Goal: Information Seeking & Learning: Learn about a topic

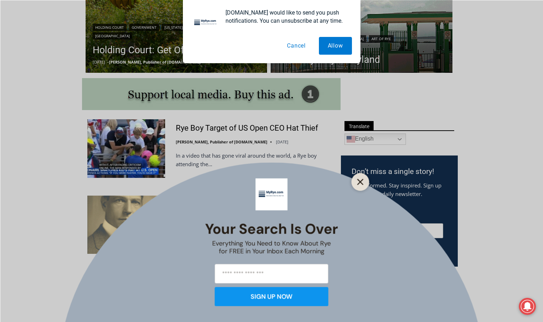
click at [361, 183] on icon "Close" at bounding box center [360, 182] width 6 height 6
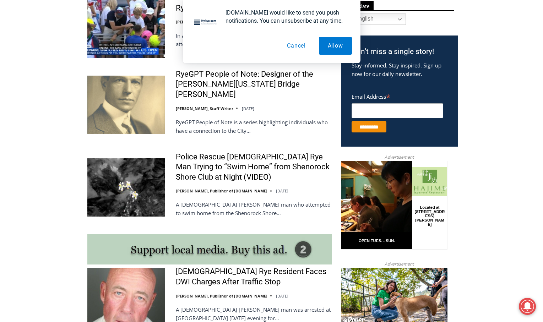
scroll to position [449, 0]
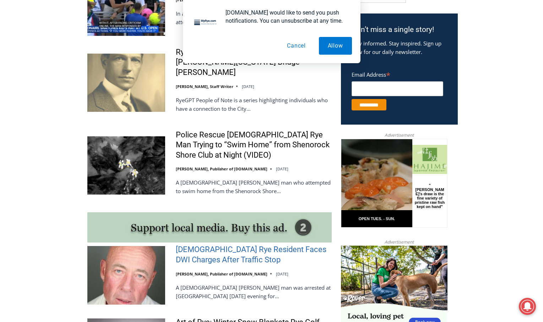
click at [222, 253] on link "56-Year-Old Rye Resident Faces DWI Charges After Traffic Stop" at bounding box center [254, 255] width 156 height 20
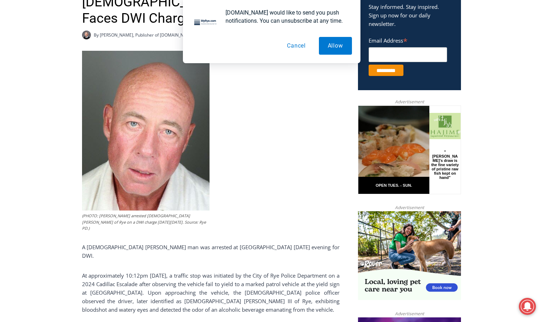
click at [296, 47] on button "Cancel" at bounding box center [296, 46] width 37 height 18
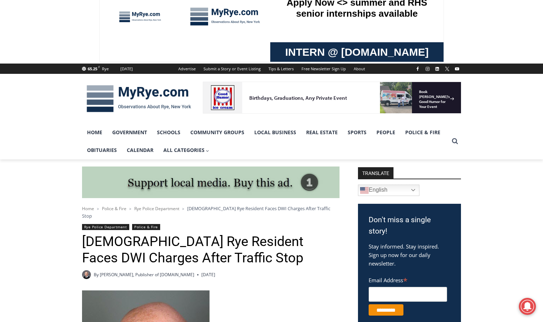
scroll to position [21, 0]
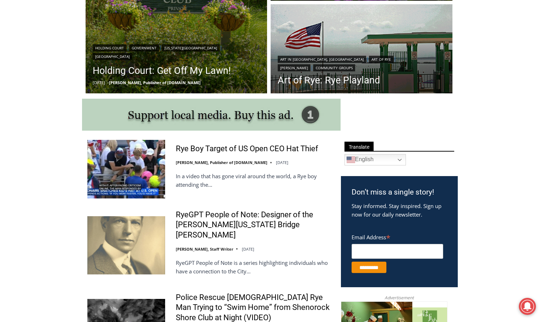
scroll to position [272, 0]
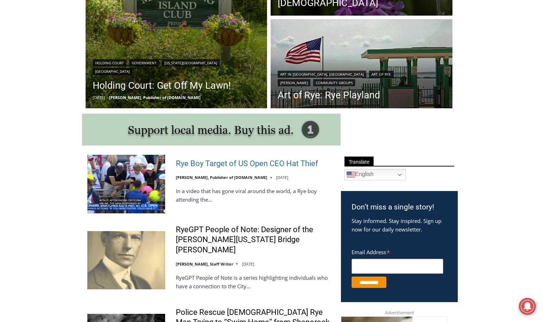
click at [227, 163] on link "Rye Boy Target of US Open CEO Hat Thief" at bounding box center [247, 164] width 142 height 10
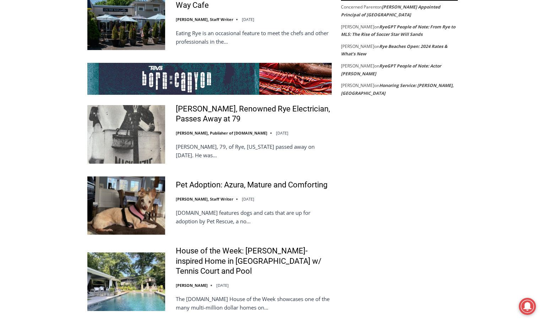
scroll to position [1338, 0]
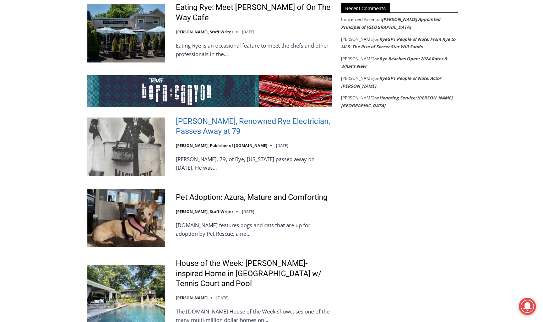
click at [223, 117] on link "Greg MacKenzie, Renowned Rye Electrician, Passes Away at 79" at bounding box center [254, 127] width 156 height 20
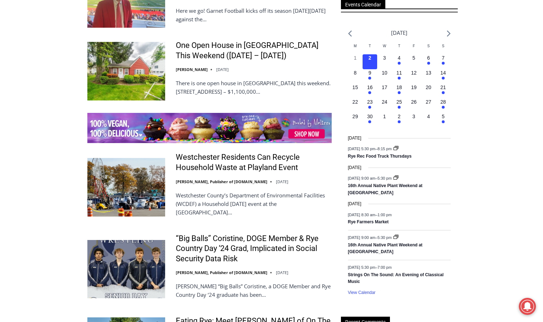
scroll to position [1018, 0]
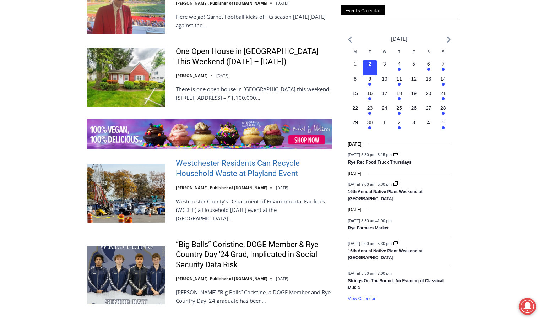
click at [214, 172] on link "Westchester Residents Can Recycle Household Waste at Playland Event" at bounding box center [254, 168] width 156 height 20
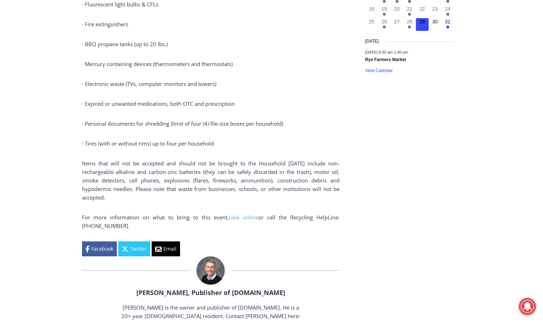
scroll to position [1030, 0]
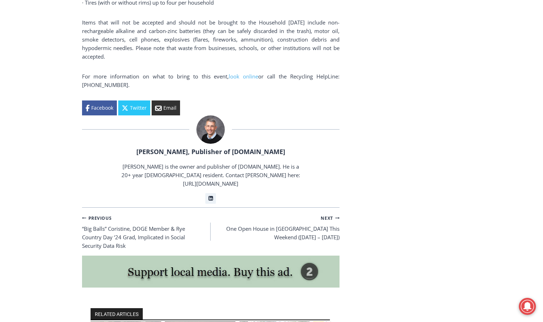
click at [173, 103] on link "Email" at bounding box center [166, 108] width 28 height 15
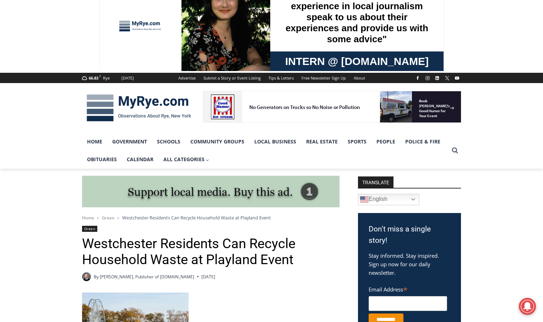
scroll to position [0, 0]
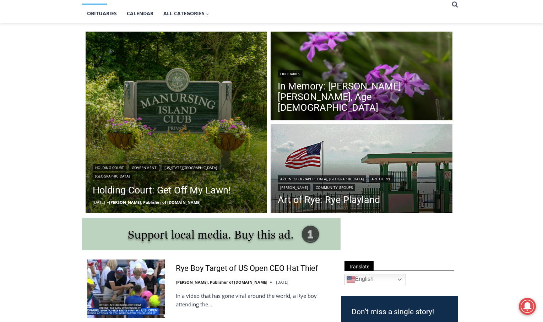
scroll to position [165, 0]
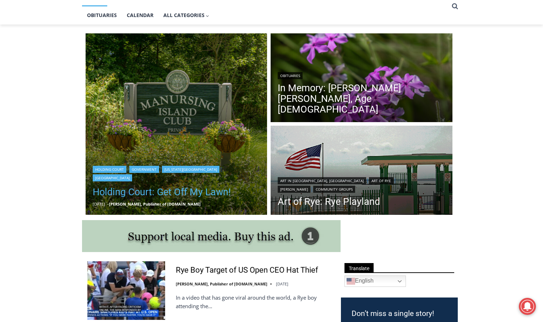
click at [185, 195] on link "Holding Court: Get Off My Lawn!" at bounding box center [177, 192] width 168 height 14
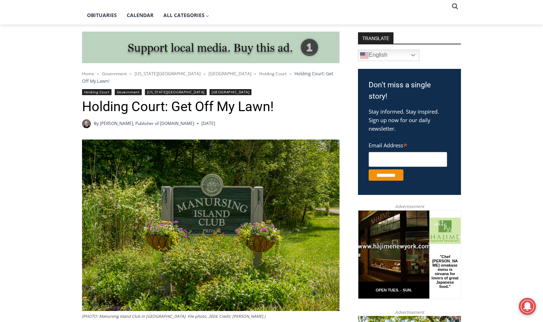
scroll to position [163, 0]
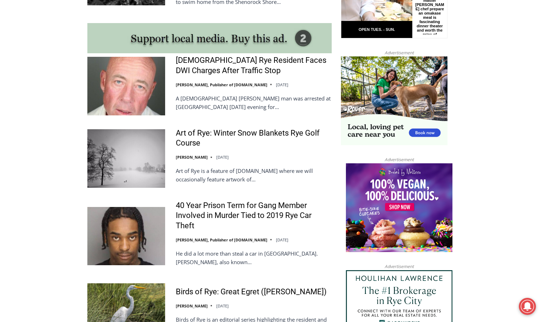
scroll to position [657, 0]
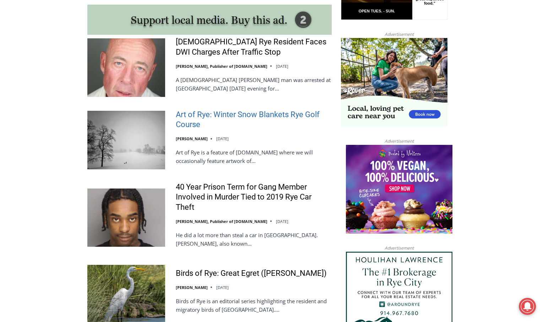
click at [235, 110] on link "Art of Rye: Winter Snow Blankets Rye Golf Course" at bounding box center [254, 120] width 156 height 20
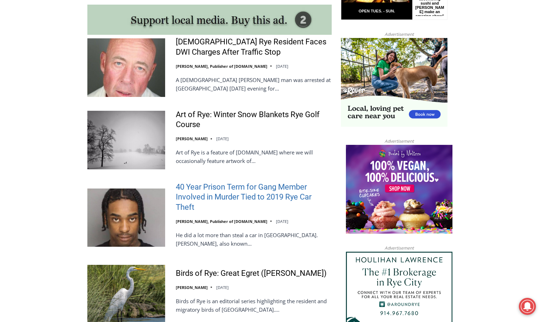
click at [228, 182] on link "40 Year Prison Term for Gang Member Involved in Murder Tied to 2019 Rye Car The…" at bounding box center [254, 197] width 156 height 31
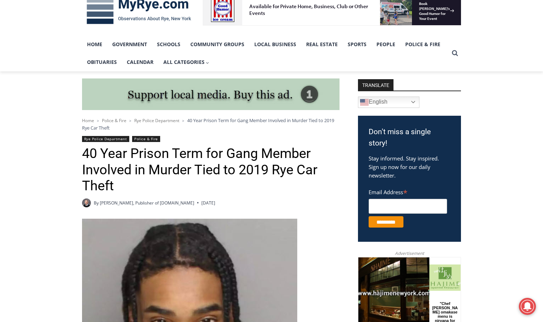
scroll to position [107, 0]
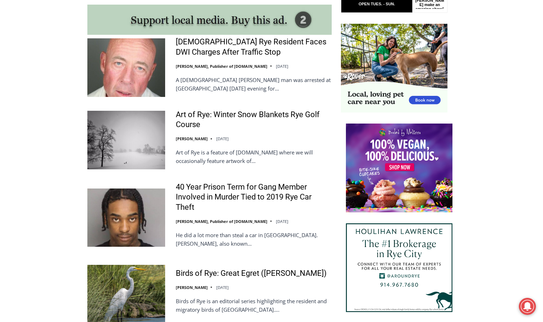
scroll to position [622, 0]
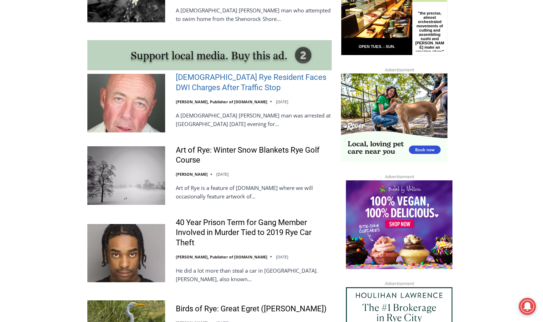
click at [213, 72] on link "[DEMOGRAPHIC_DATA] Rye Resident Faces DWI Charges After Traffic Stop" at bounding box center [254, 82] width 156 height 20
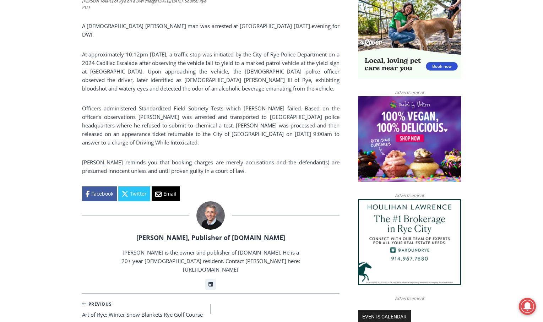
scroll to position [497, 0]
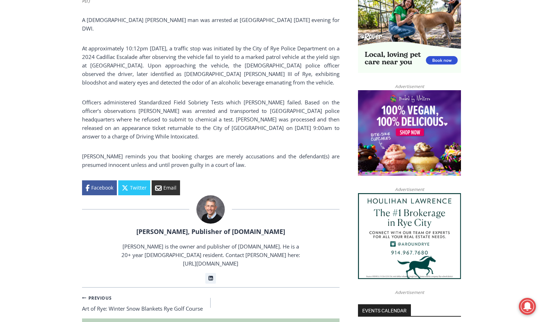
click at [169, 180] on link "Email" at bounding box center [166, 187] width 28 height 15
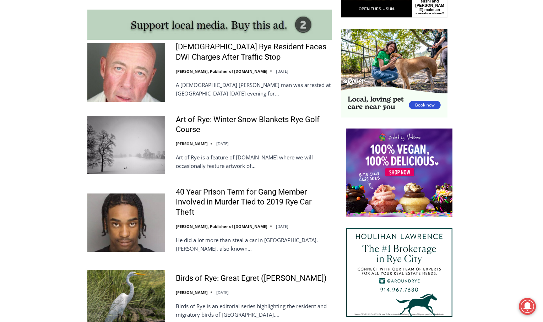
scroll to position [764, 0]
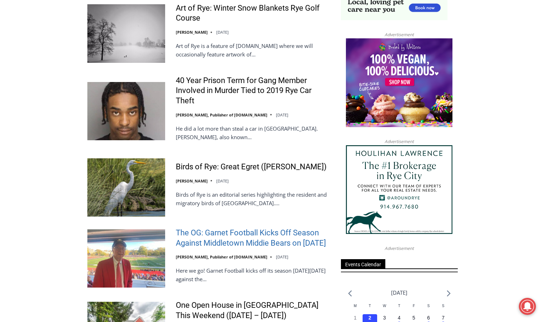
click at [247, 228] on link "The OG: Garnet Football Kicks Off Season Against Middletown Middie Bears on Sep…" at bounding box center [254, 238] width 156 height 20
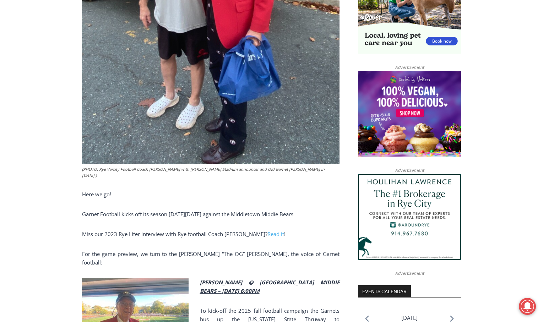
scroll to position [533, 0]
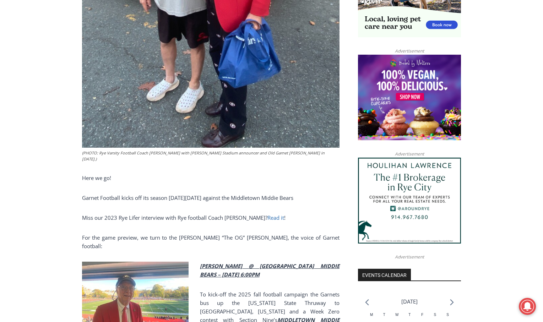
click at [268, 214] on link "Read it" at bounding box center [276, 217] width 17 height 7
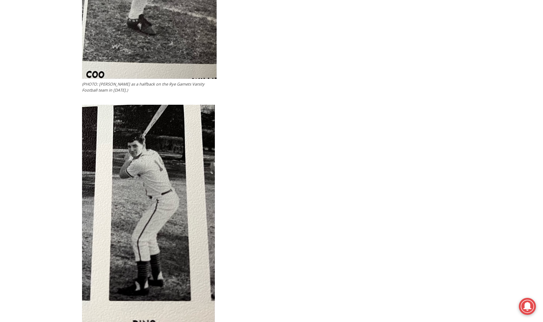
scroll to position [3521, 0]
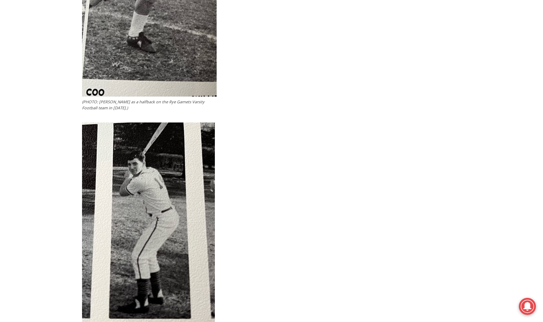
drag, startPoint x: 82, startPoint y: 194, endPoint x: 165, endPoint y: 17, distance: 195.2
